Goal: Task Accomplishment & Management: Use online tool/utility

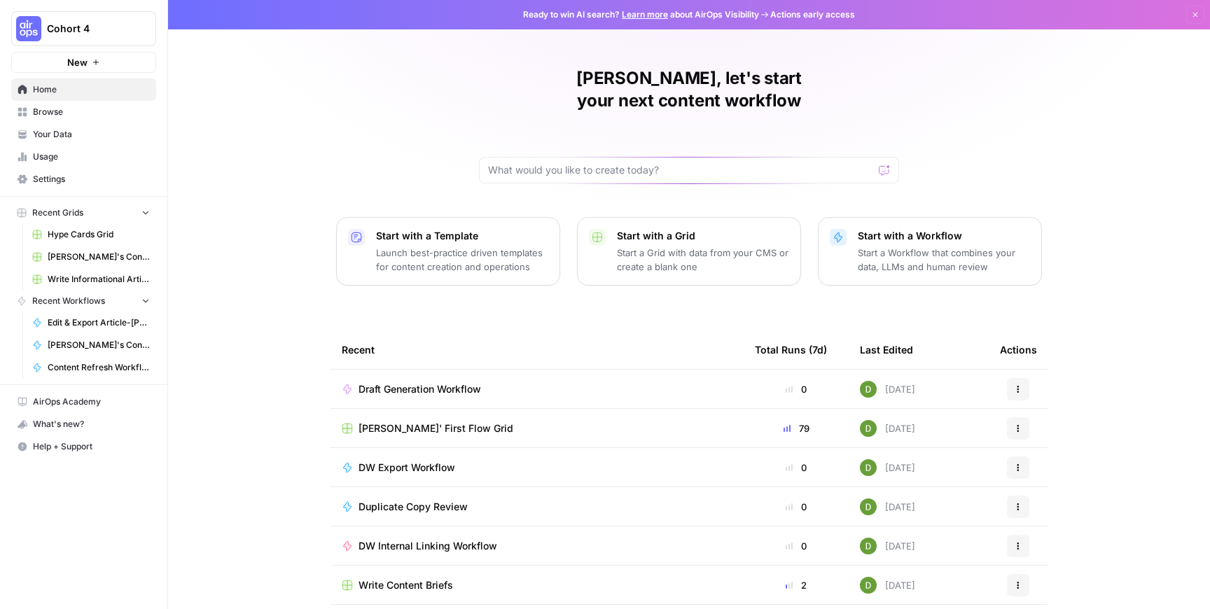
click at [511, 422] on div "[PERSON_NAME]' First Flow Grid" at bounding box center [537, 429] width 391 height 14
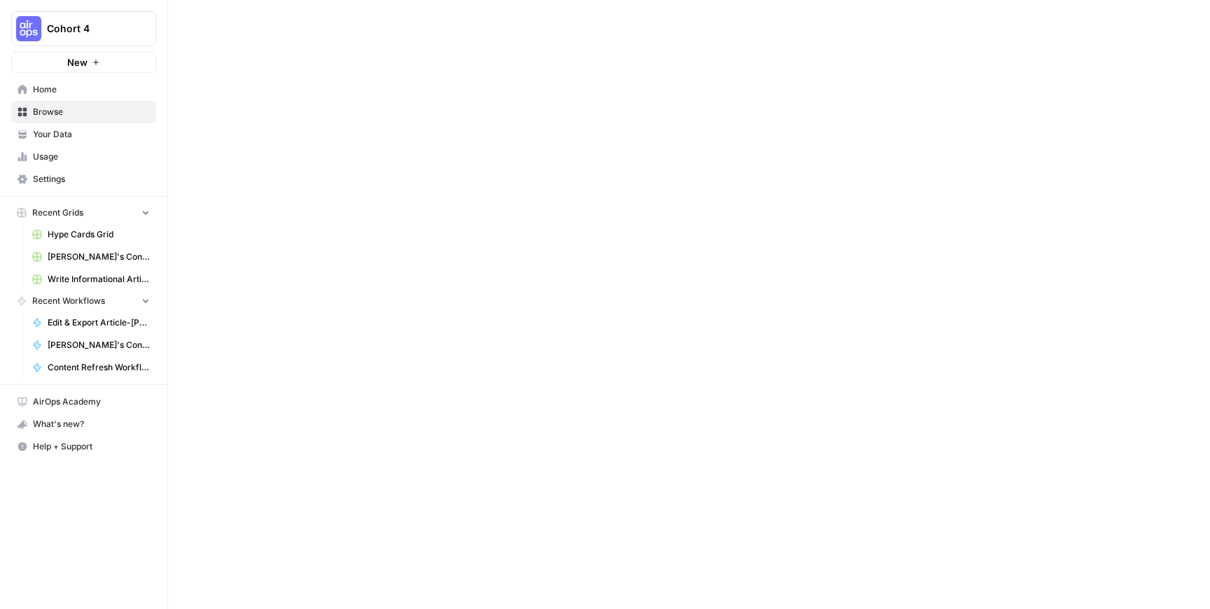
click at [511, 401] on div at bounding box center [689, 304] width 1042 height 609
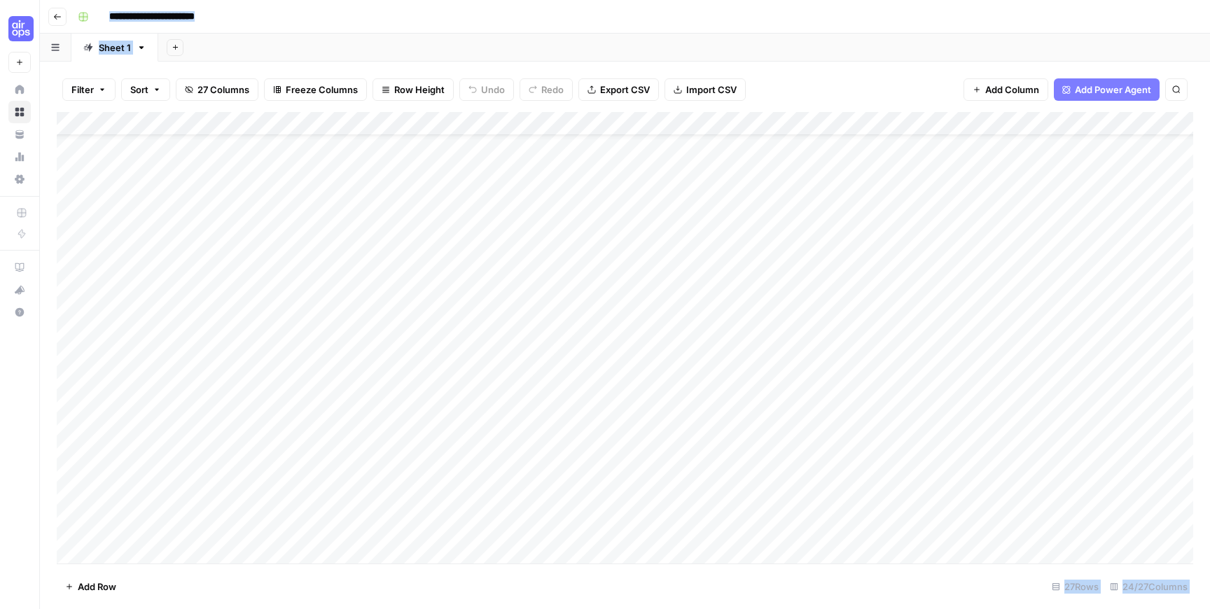
scroll to position [36, 0]
click at [783, 326] on div "Add Column" at bounding box center [625, 338] width 1137 height 452
click at [780, 324] on div "Add Column" at bounding box center [625, 338] width 1137 height 452
click at [167, 326] on div "Add Column" at bounding box center [625, 338] width 1137 height 452
type textarea "*"
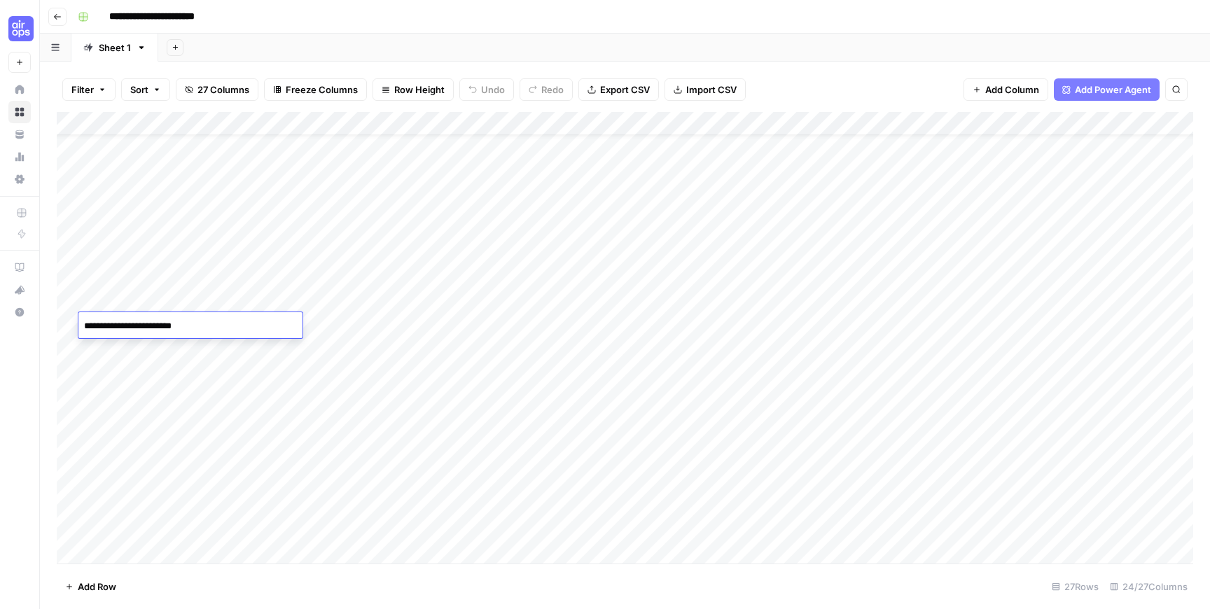
type textarea "**********"
click at [784, 323] on div "Add Column" at bounding box center [625, 338] width 1137 height 452
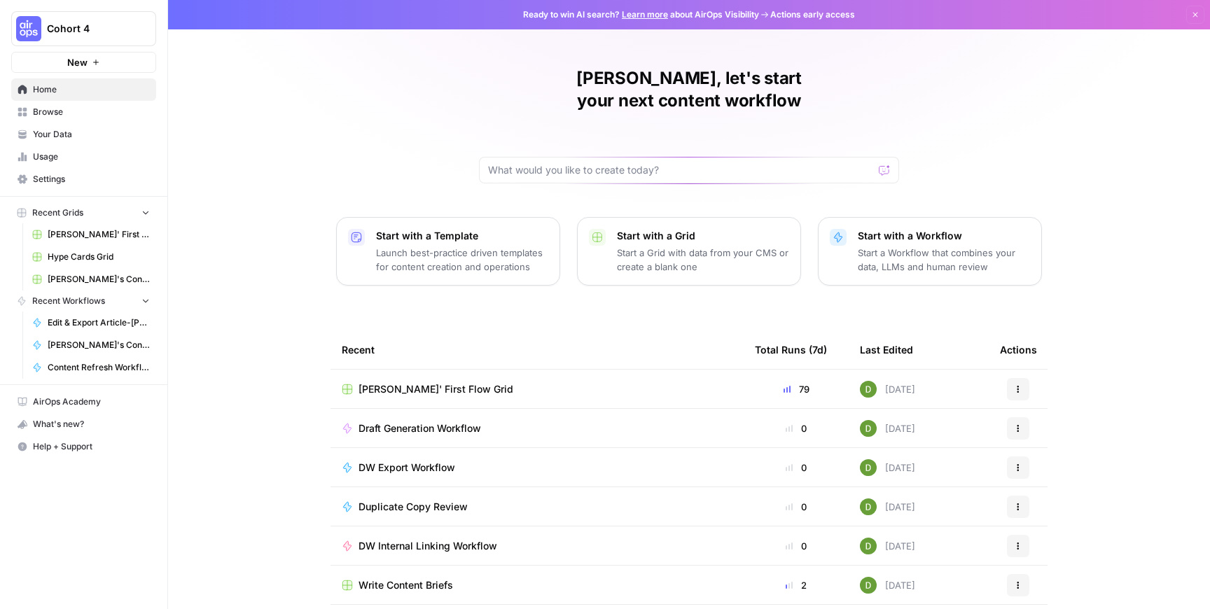
click at [462, 382] on span "[PERSON_NAME]' First Flow Grid" at bounding box center [436, 389] width 155 height 14
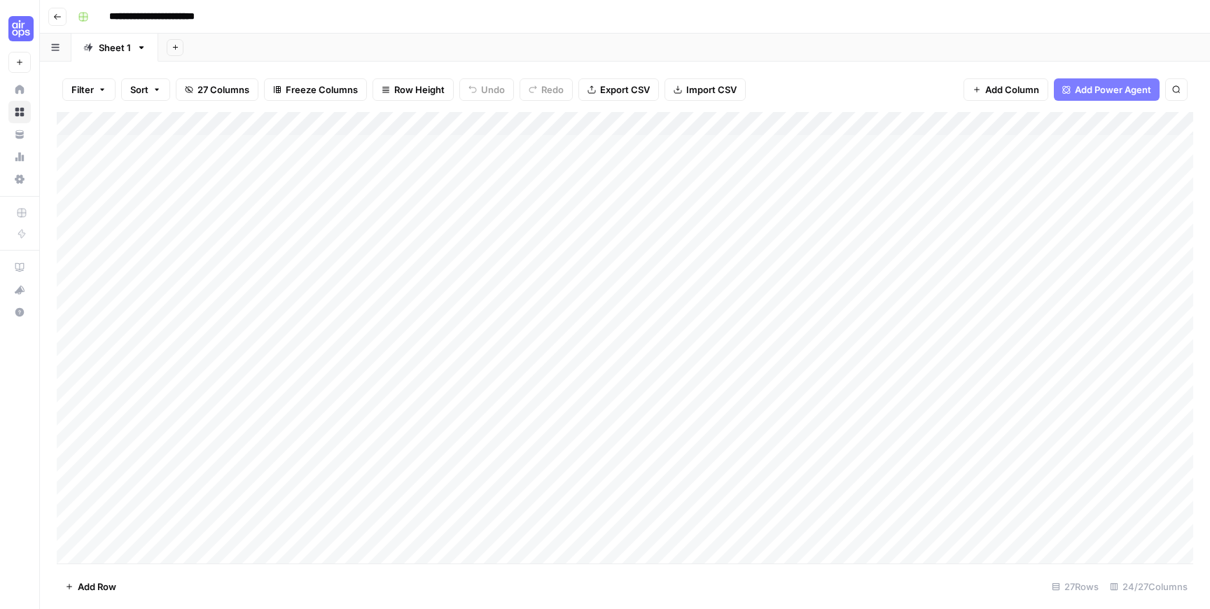
click at [251, 360] on div "Add Column" at bounding box center [625, 338] width 1137 height 452
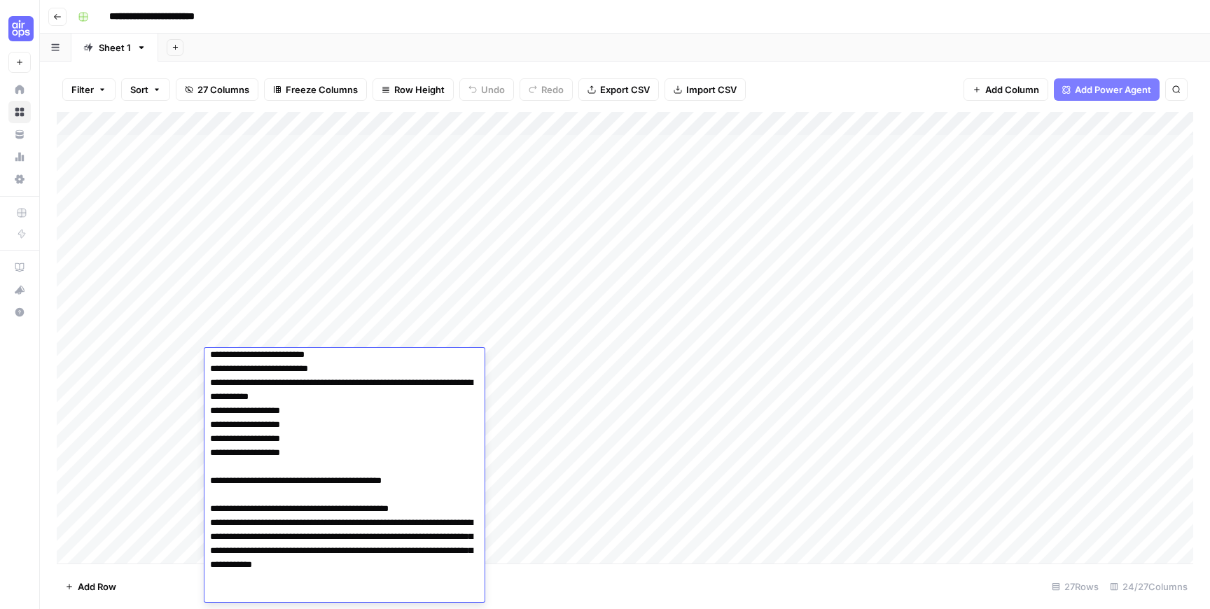
scroll to position [832, 0]
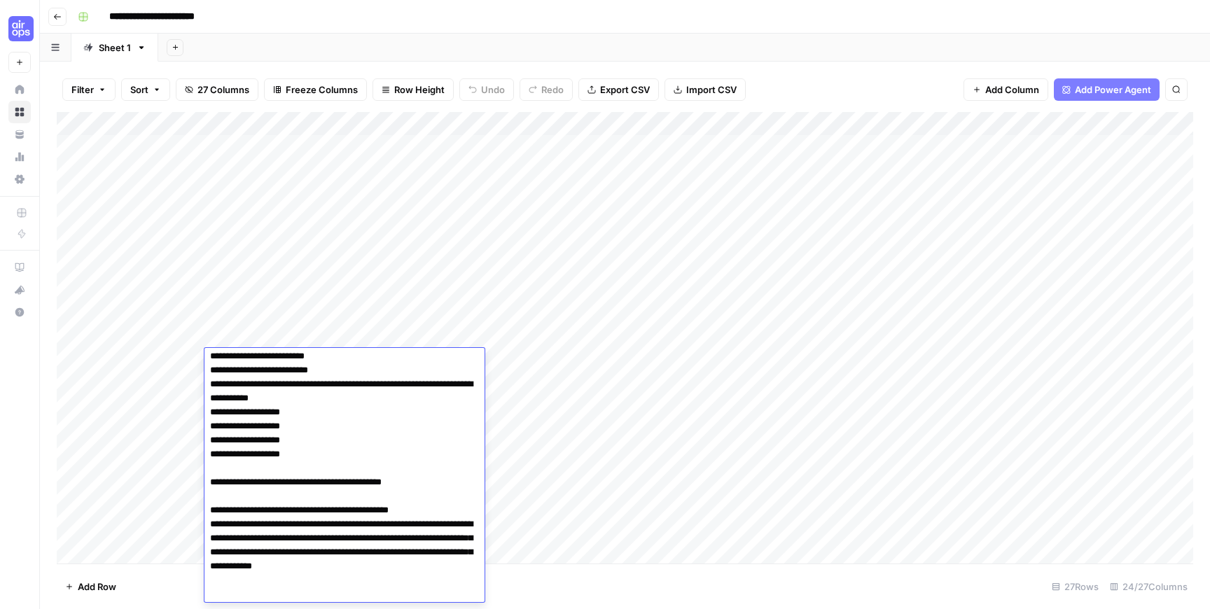
click at [354, 497] on textarea at bounding box center [345, 111] width 280 height 1182
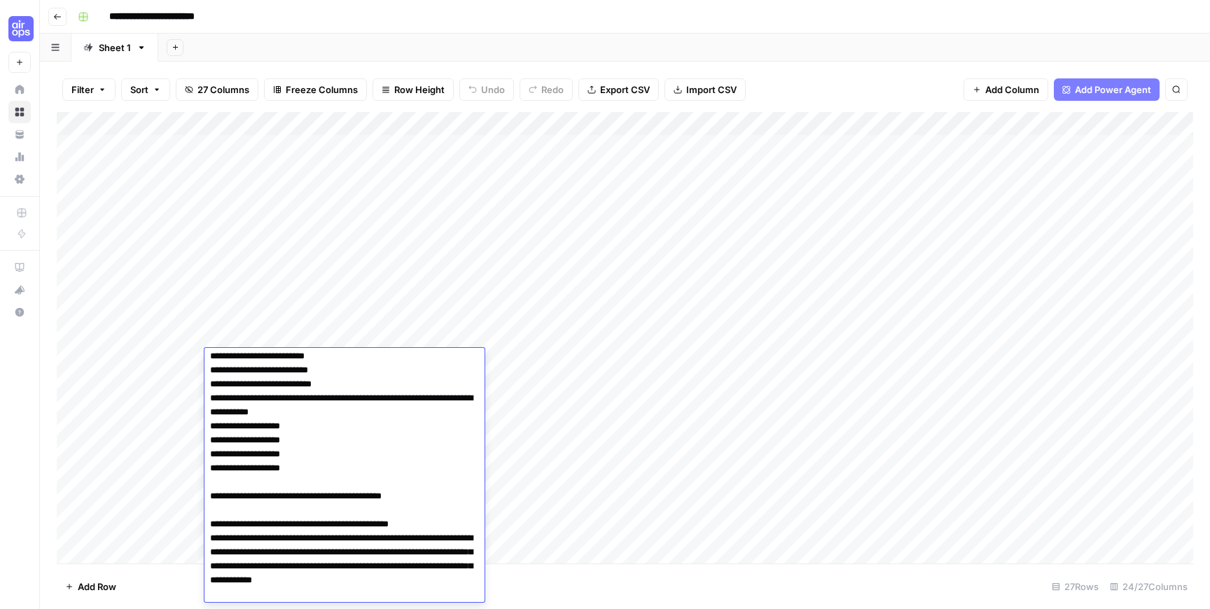
click at [240, 509] on textarea at bounding box center [345, 118] width 280 height 1196
click at [359, 504] on textarea at bounding box center [345, 118] width 280 height 1196
click at [422, 509] on textarea at bounding box center [345, 118] width 280 height 1196
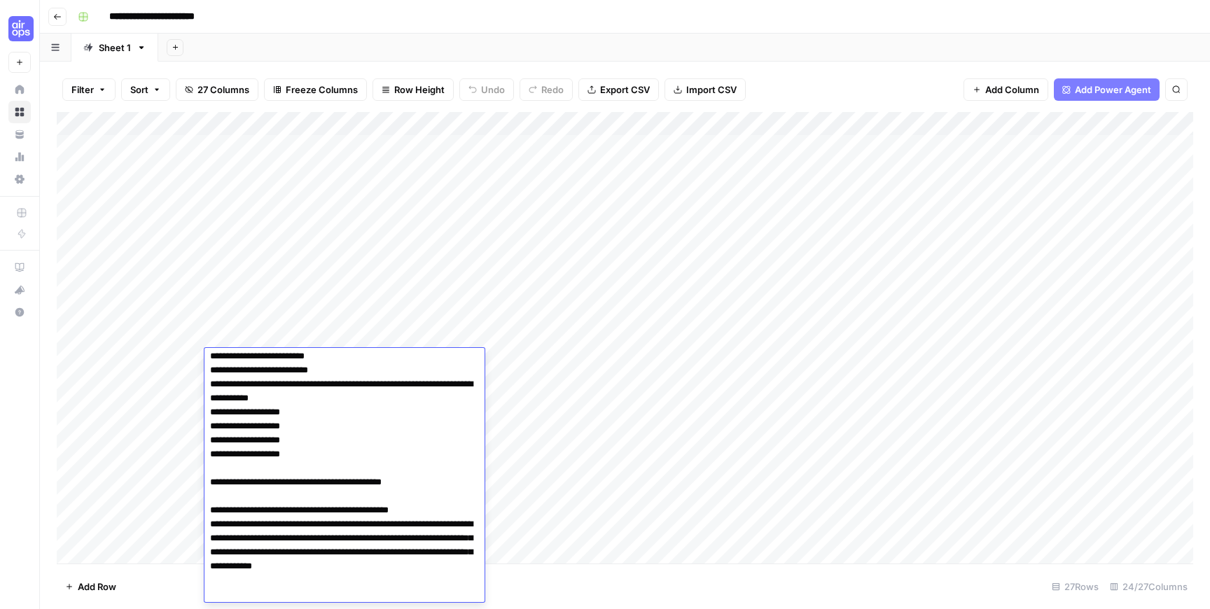
click at [387, 490] on textarea at bounding box center [345, 111] width 280 height 1182
click at [365, 483] on textarea at bounding box center [345, 111] width 280 height 1182
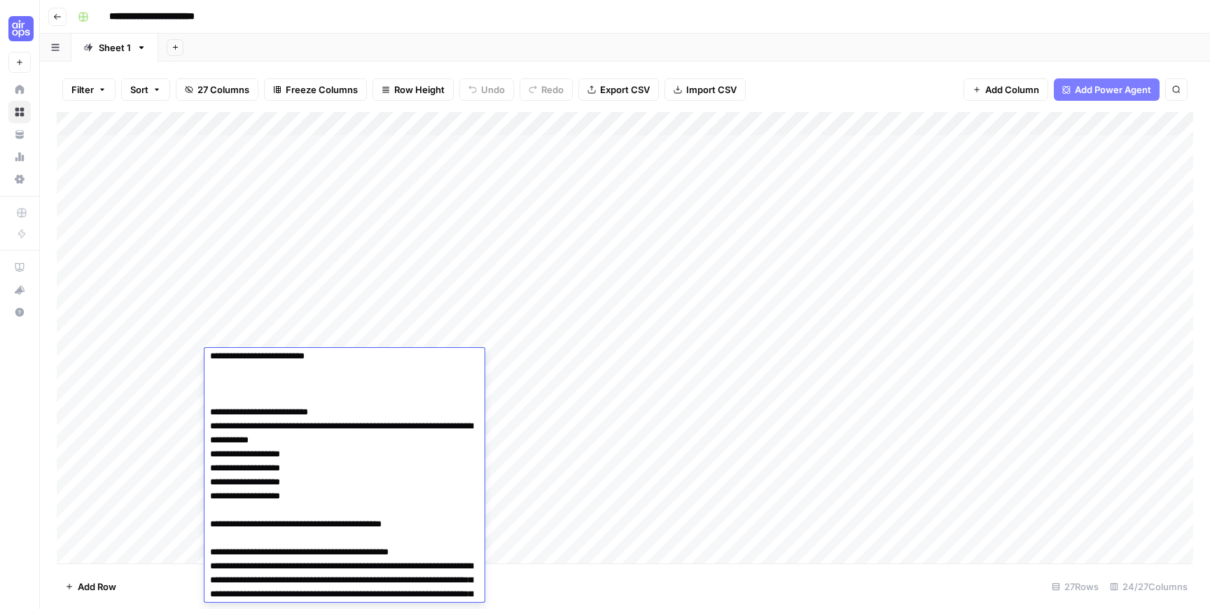
paste textarea "**********"
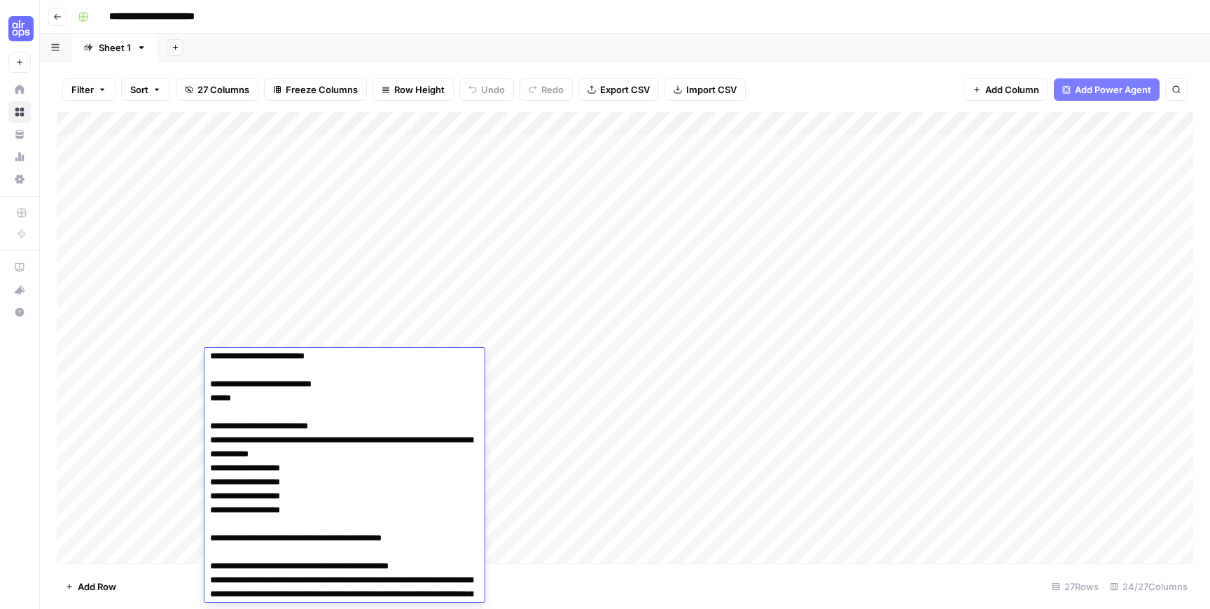
click at [209, 525] on textarea at bounding box center [345, 139] width 280 height 1238
click at [280, 525] on textarea at bounding box center [345, 139] width 280 height 1238
paste textarea "**********"
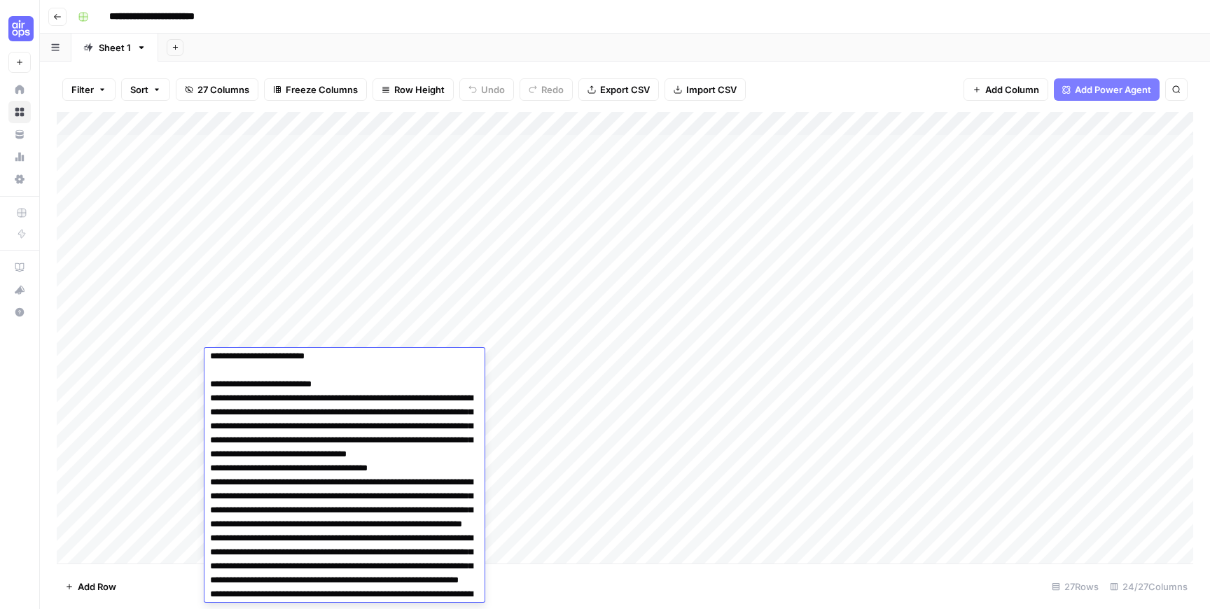
scroll to position [1194, 0]
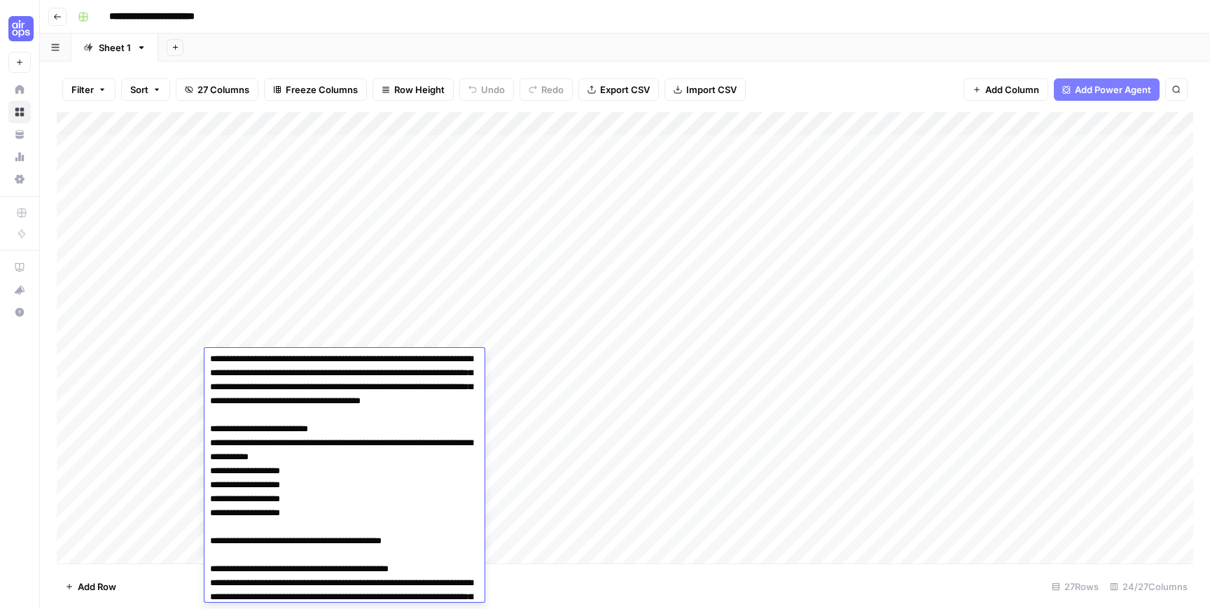
type textarea "**********"
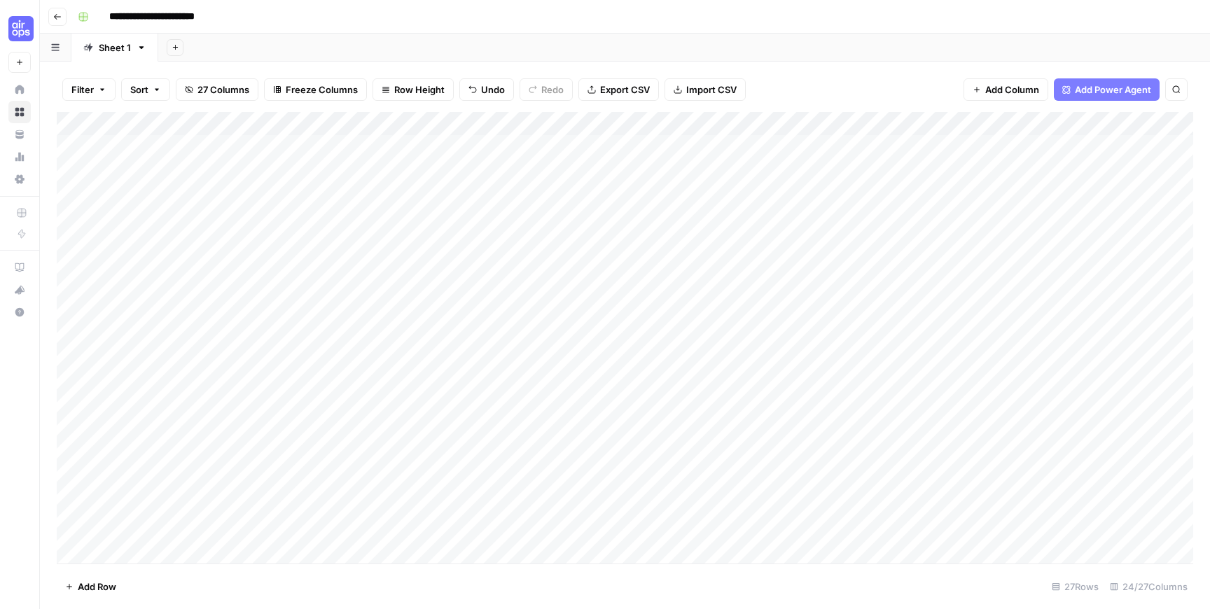
click at [508, 365] on div "Add Column" at bounding box center [625, 338] width 1137 height 452
click at [785, 361] on div "Add Column" at bounding box center [625, 338] width 1137 height 452
click at [771, 365] on div "Add Column" at bounding box center [625, 338] width 1137 height 452
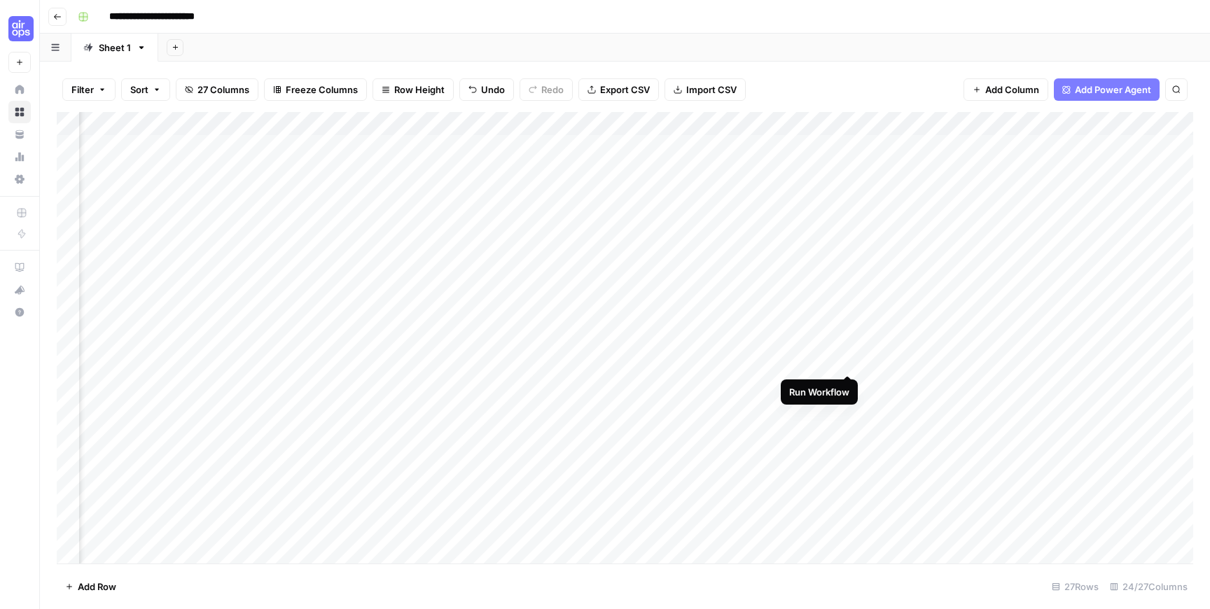
click at [850, 361] on div "Add Column" at bounding box center [625, 338] width 1137 height 452
click at [828, 359] on div "Add Column" at bounding box center [625, 338] width 1137 height 452
click at [841, 361] on div "Add Column" at bounding box center [625, 338] width 1137 height 452
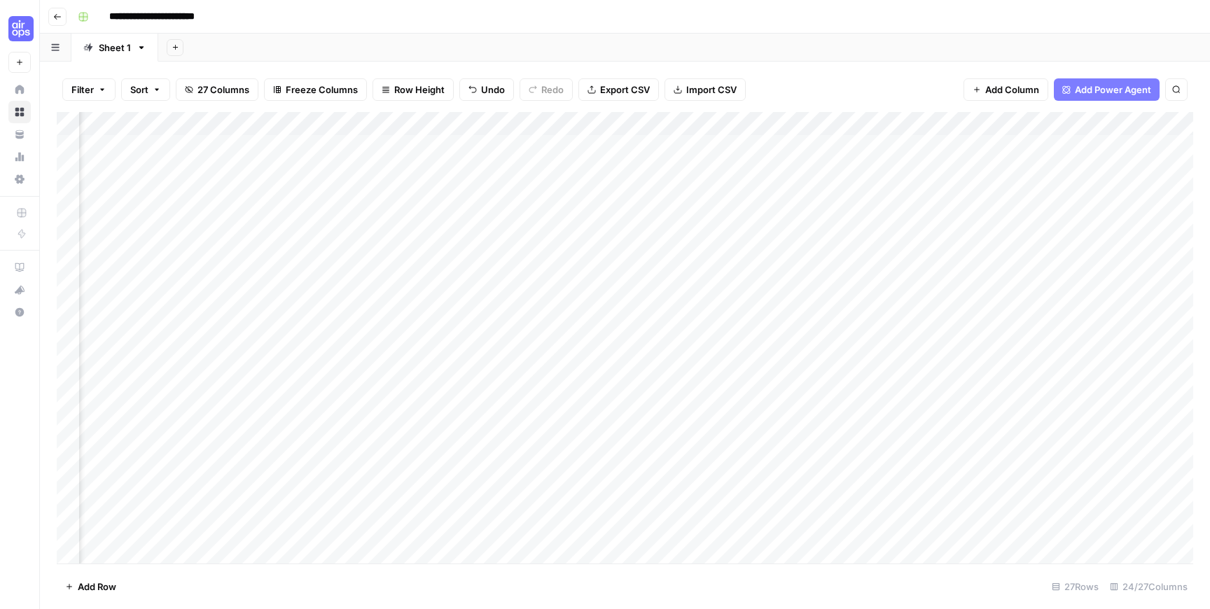
click at [841, 361] on div "Add Column" at bounding box center [625, 338] width 1137 height 452
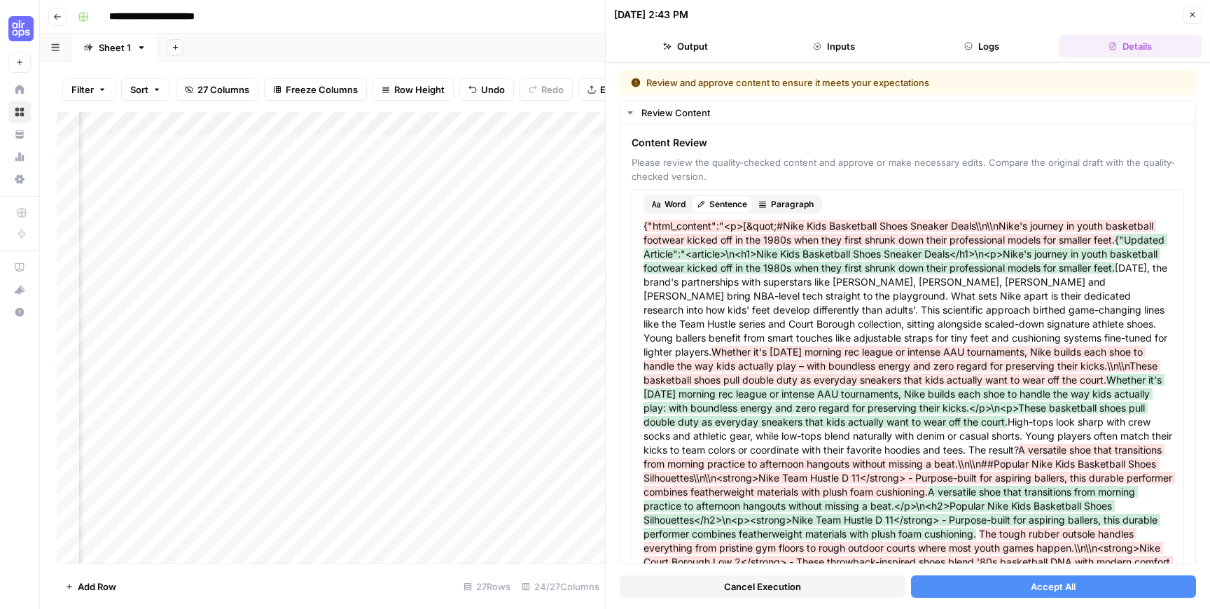
click at [941, 586] on button "Accept All" at bounding box center [1054, 587] width 286 height 22
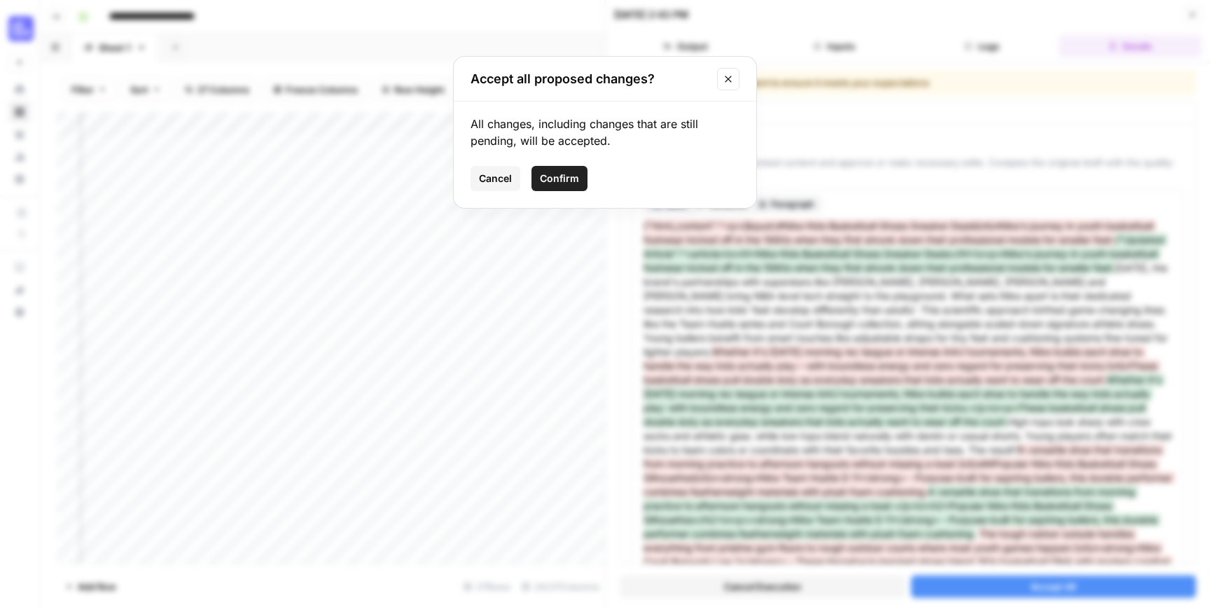
click at [555, 179] on span "Confirm" at bounding box center [559, 179] width 39 height 14
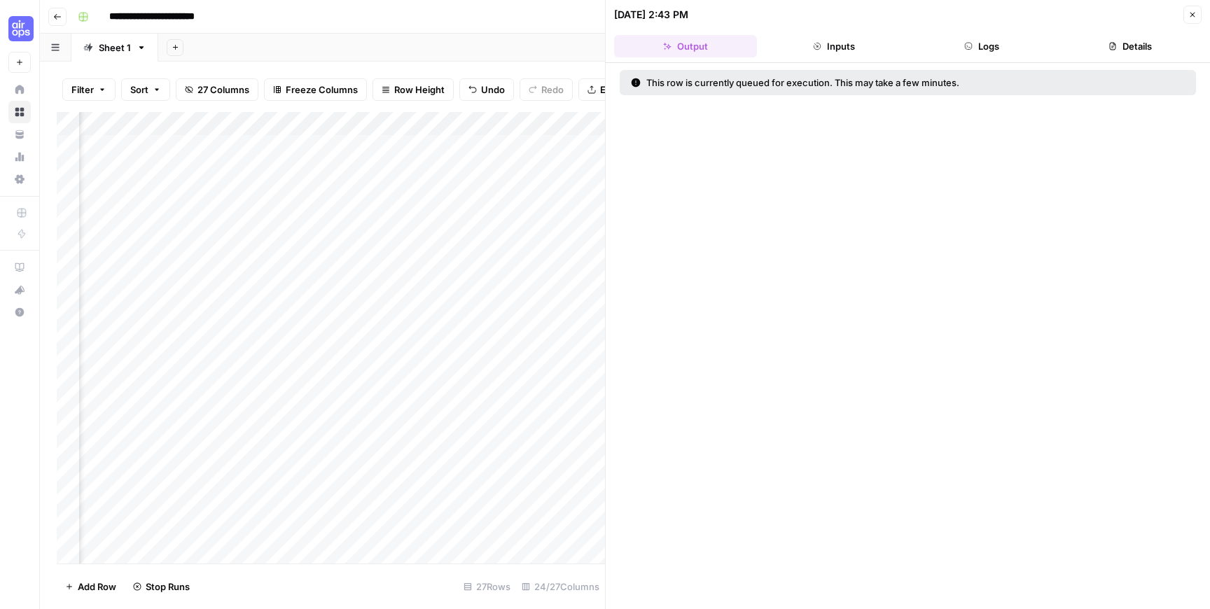
click at [1192, 17] on icon "button" at bounding box center [1193, 15] width 8 height 8
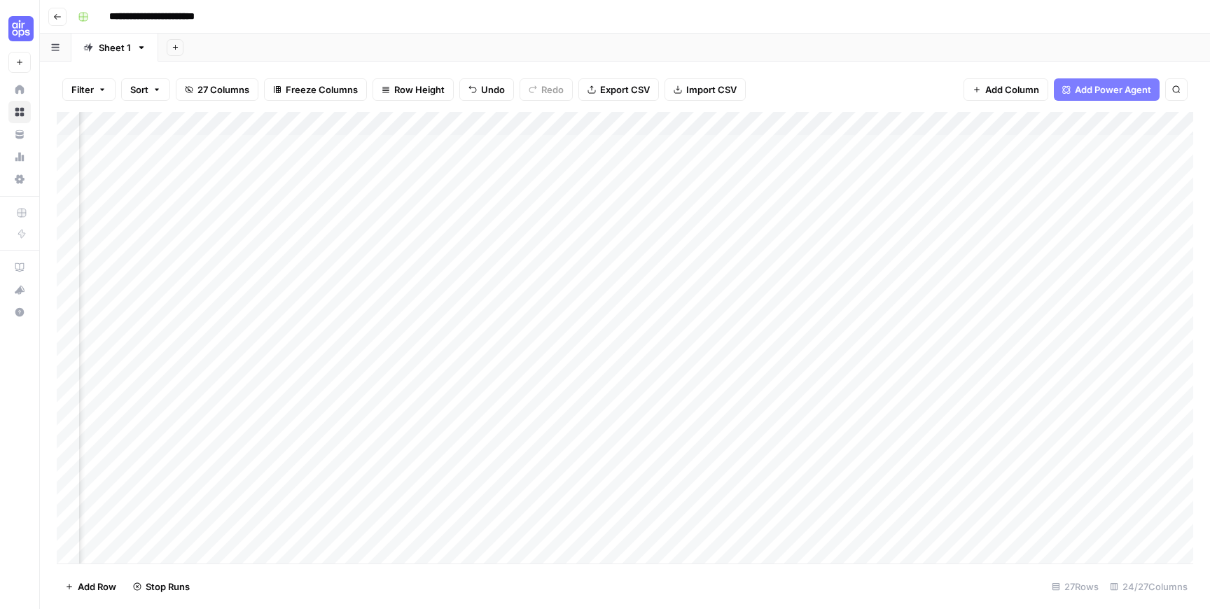
scroll to position [0, 1830]
click at [806, 361] on div "Add Column" at bounding box center [625, 338] width 1137 height 452
click at [799, 436] on div "Add Column" at bounding box center [625, 338] width 1137 height 452
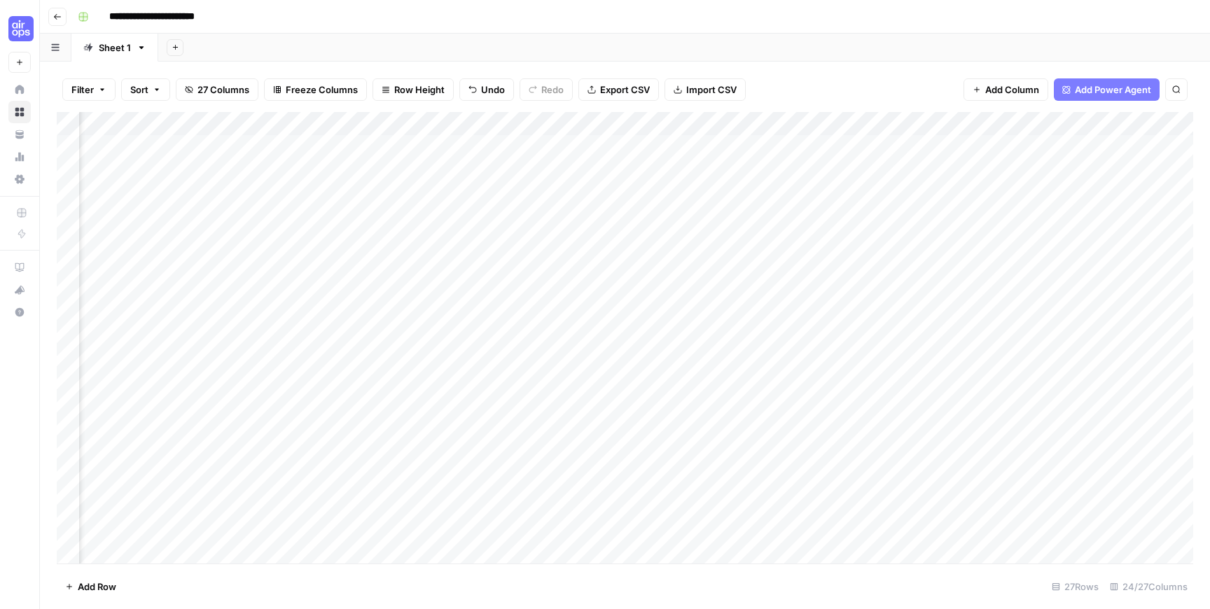
click at [1129, 359] on div "Add Column" at bounding box center [625, 338] width 1137 height 452
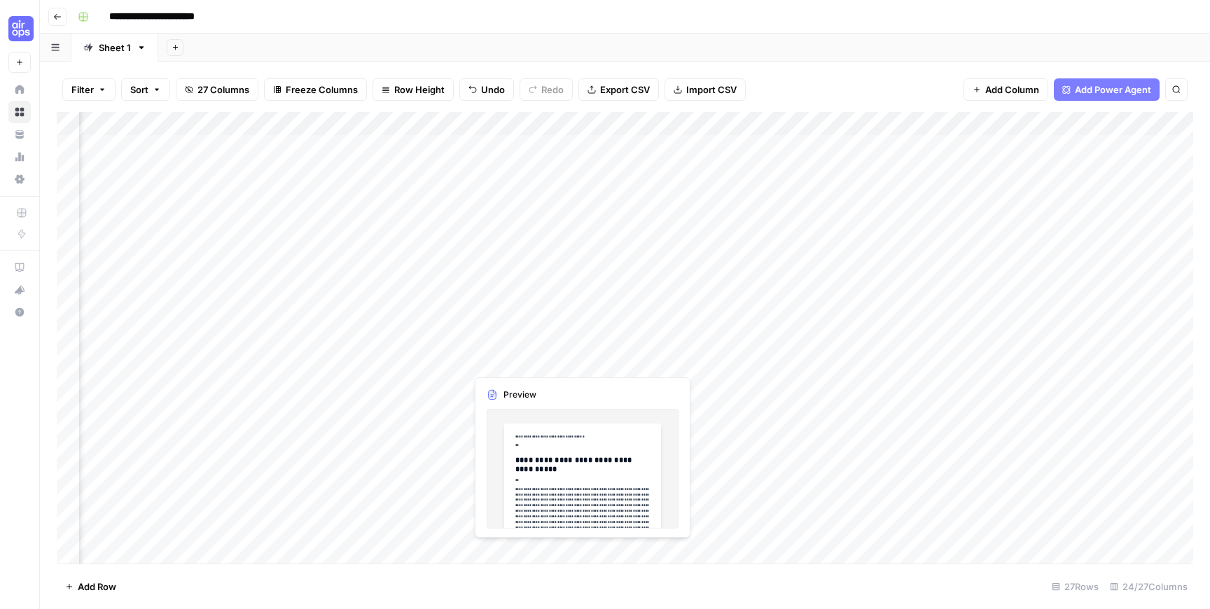
click at [523, 361] on div "Add Column" at bounding box center [625, 338] width 1137 height 452
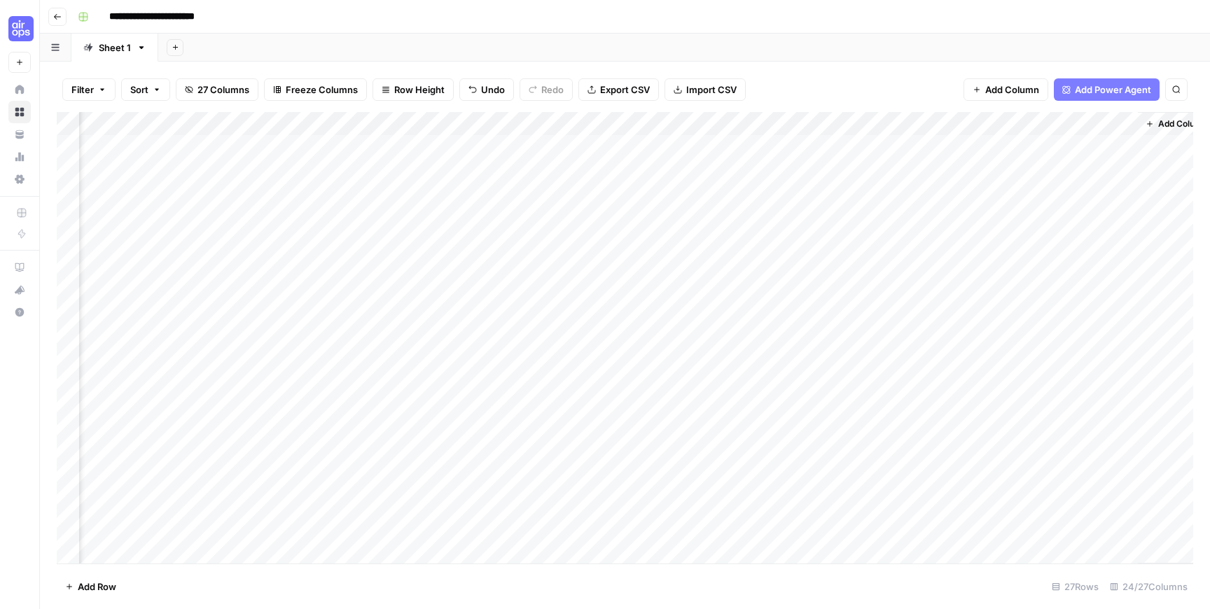
scroll to position [0, 2292]
click at [797, 360] on div "Add Column" at bounding box center [625, 338] width 1137 height 452
